Goal: Task Accomplishment & Management: Use online tool/utility

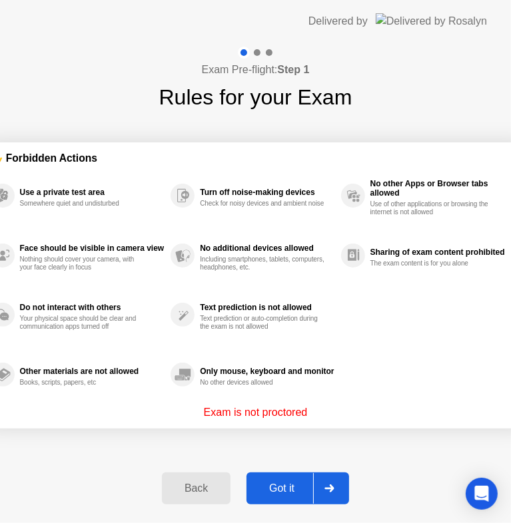
click at [330, 489] on icon at bounding box center [328, 489] width 9 height 8
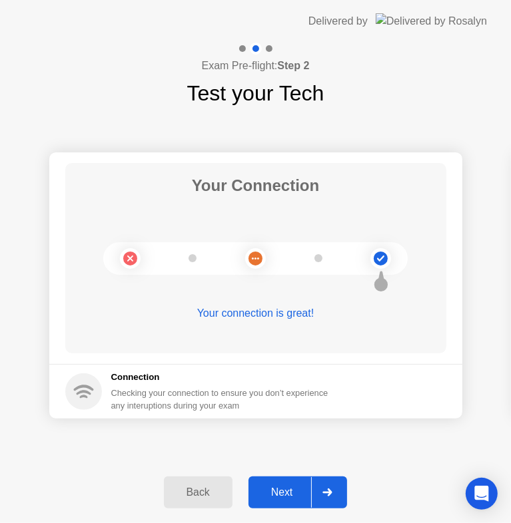
click at [334, 485] on div at bounding box center [327, 492] width 32 height 31
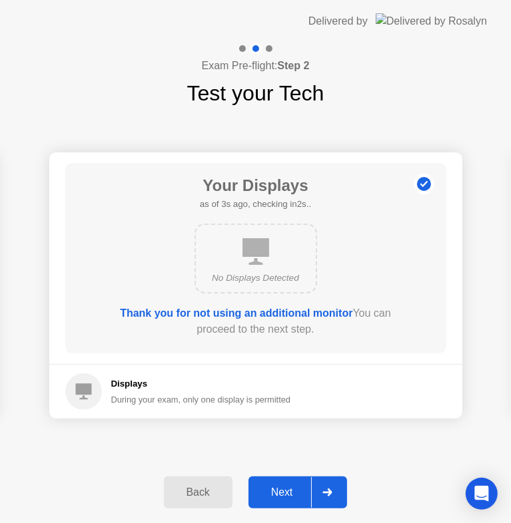
click at [341, 493] on div at bounding box center [327, 492] width 32 height 31
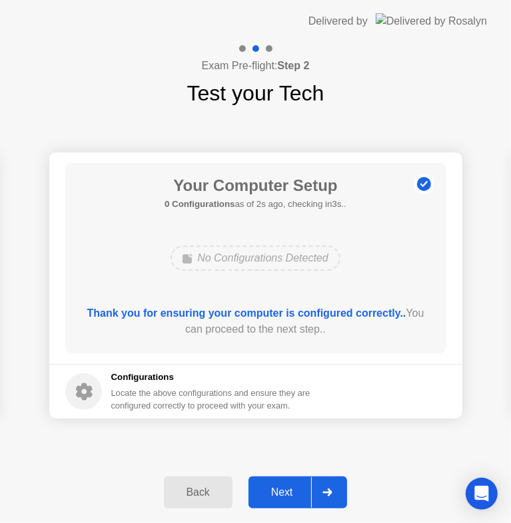
click at [333, 489] on div at bounding box center [327, 492] width 32 height 31
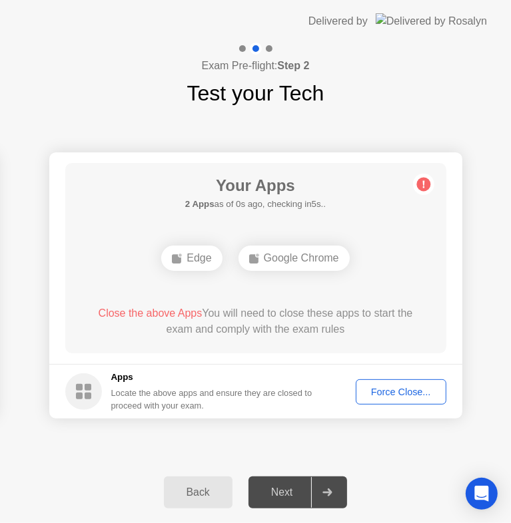
click at [402, 390] on div "Force Close..." at bounding box center [400, 392] width 81 height 11
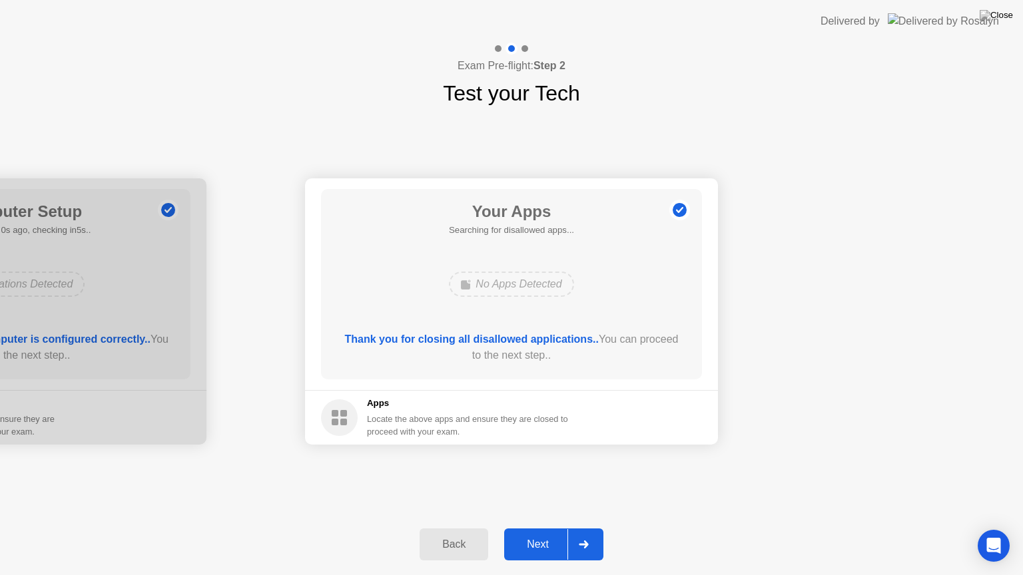
click at [578, 528] on div at bounding box center [583, 544] width 32 height 31
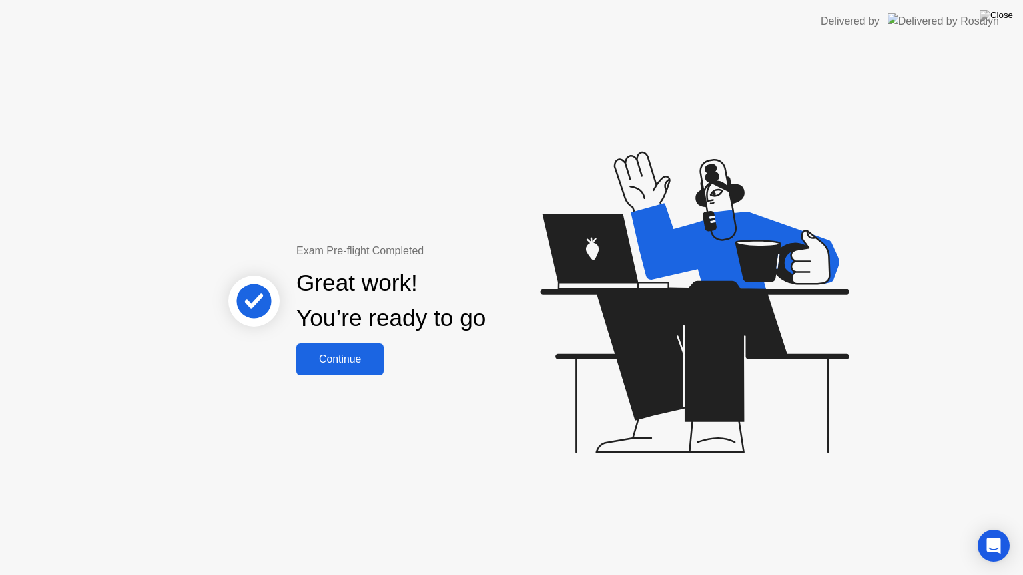
click at [341, 362] on div "Continue" at bounding box center [339, 360] width 79 height 12
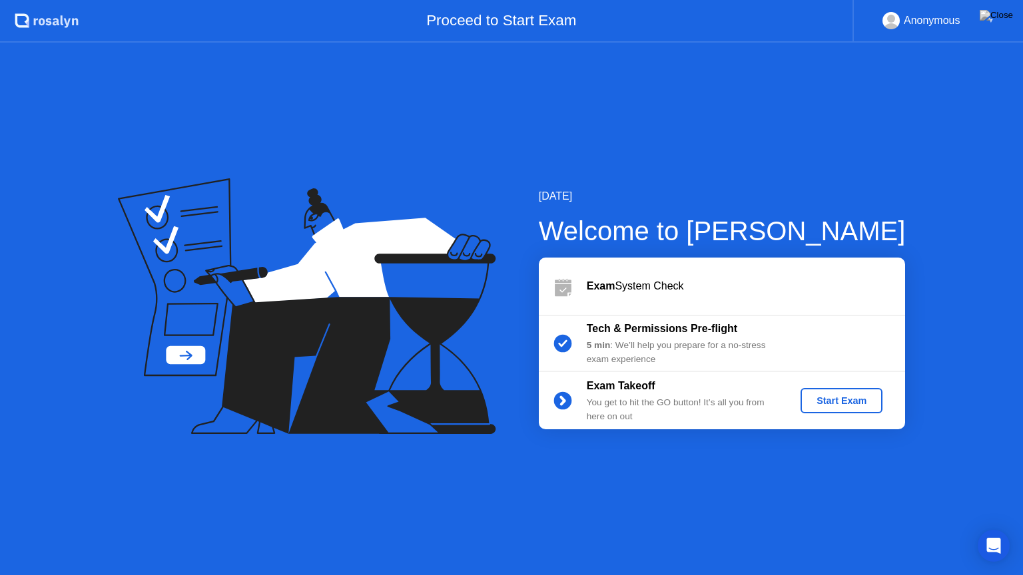
click at [341, 362] on icon at bounding box center [306, 306] width 377 height 256
drag, startPoint x: 595, startPoint y: 0, endPoint x: 514, endPoint y: 24, distance: 84.0
click at [514, 24] on div "Proceed to Start Exam" at bounding box center [466, 21] width 774 height 43
drag, startPoint x: 514, startPoint y: 24, endPoint x: 577, endPoint y: 0, distance: 67.6
click at [577, 0] on div "Proceed to Start Exam" at bounding box center [466, 21] width 774 height 43
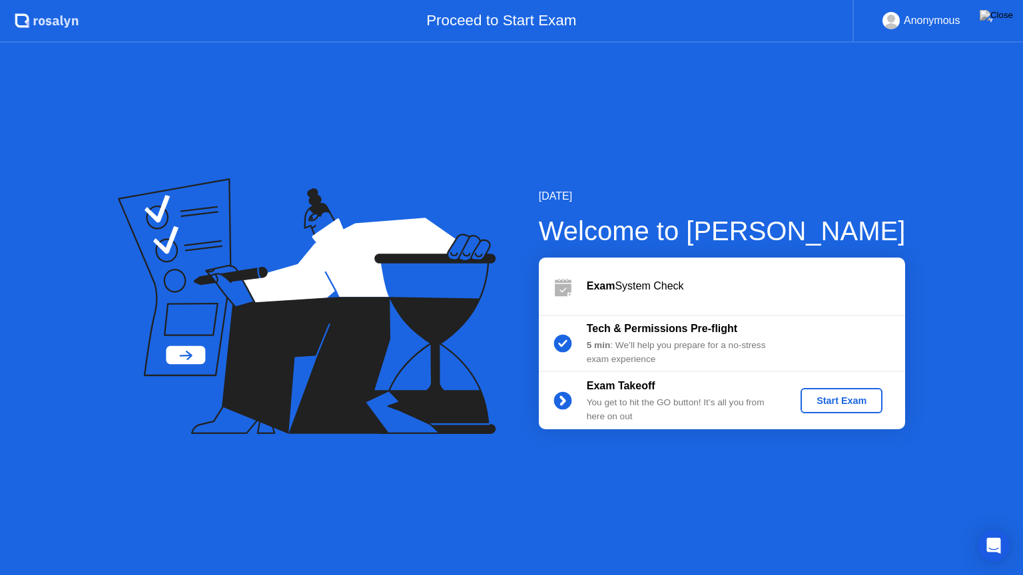
click at [577, 0] on div "Proceed to Start Exam" at bounding box center [466, 21] width 774 height 43
drag, startPoint x: 0, startPoint y: 0, endPoint x: 666, endPoint y: 138, distance: 680.7
click at [666, 138] on app-layout-with-header ".st0{fill:#f0f8ff;} .st1{fill:#d4e3ff;} .st2{fill:#b4c2ff;} background Proceed …" at bounding box center [511, 287] width 1023 height 575
click at [1007, 17] on img at bounding box center [995, 15] width 33 height 11
